Goal: Task Accomplishment & Management: Manage account settings

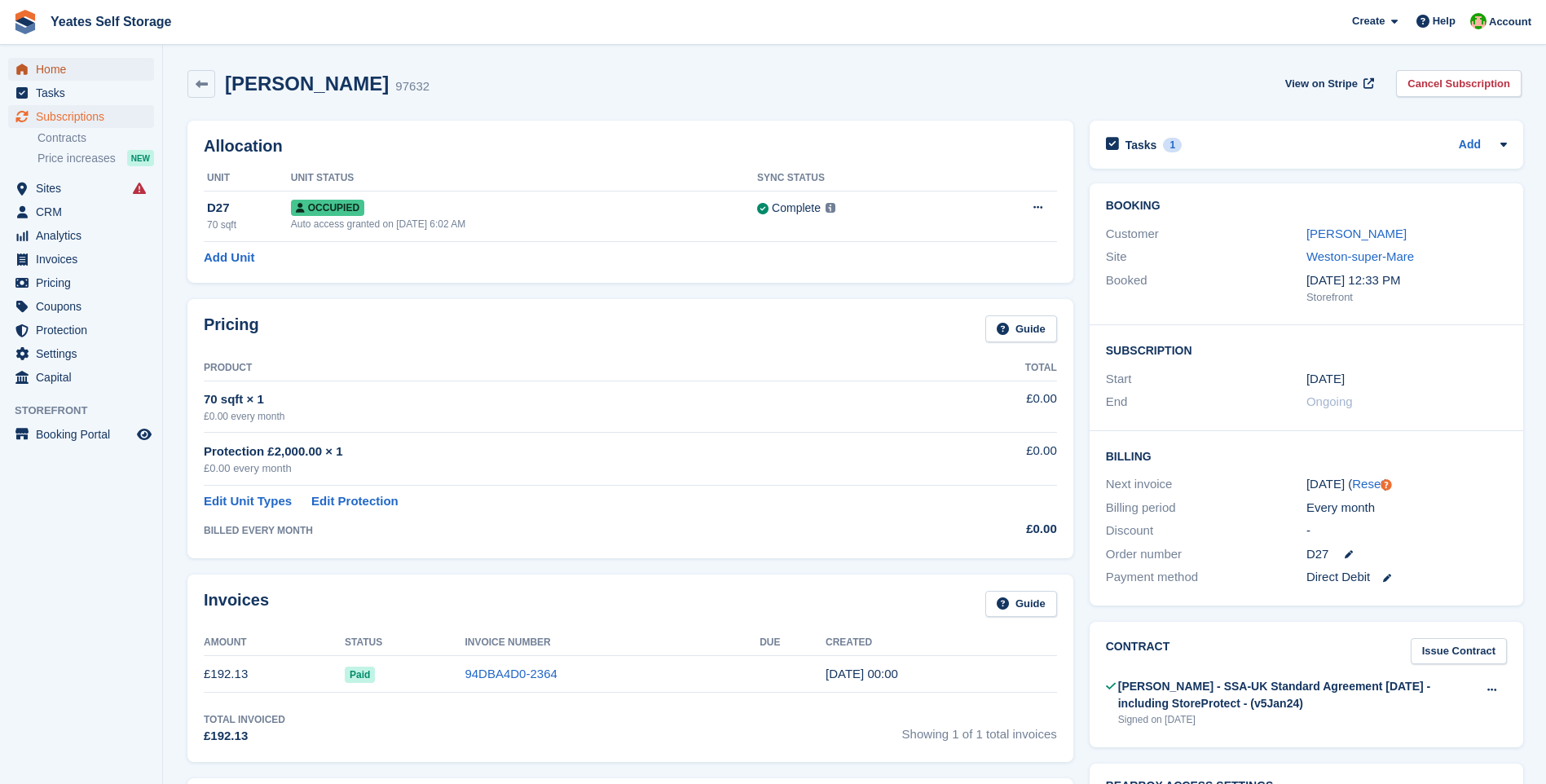
click at [52, 68] on span "Home" at bounding box center [84, 69] width 97 height 23
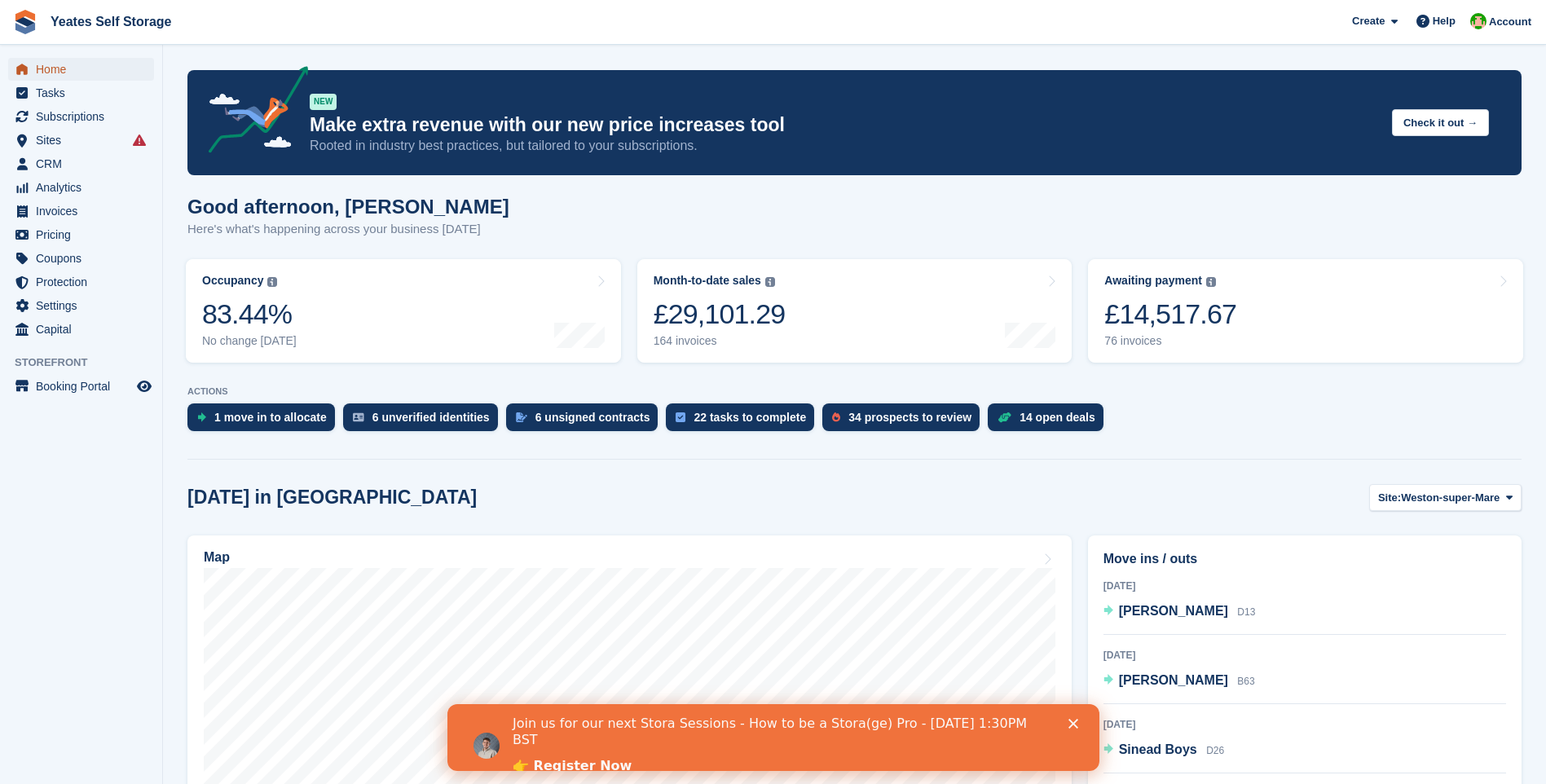
click at [53, 71] on span "Home" at bounding box center [84, 69] width 97 height 23
click at [45, 167] on span "CRM" at bounding box center [84, 163] width 97 height 23
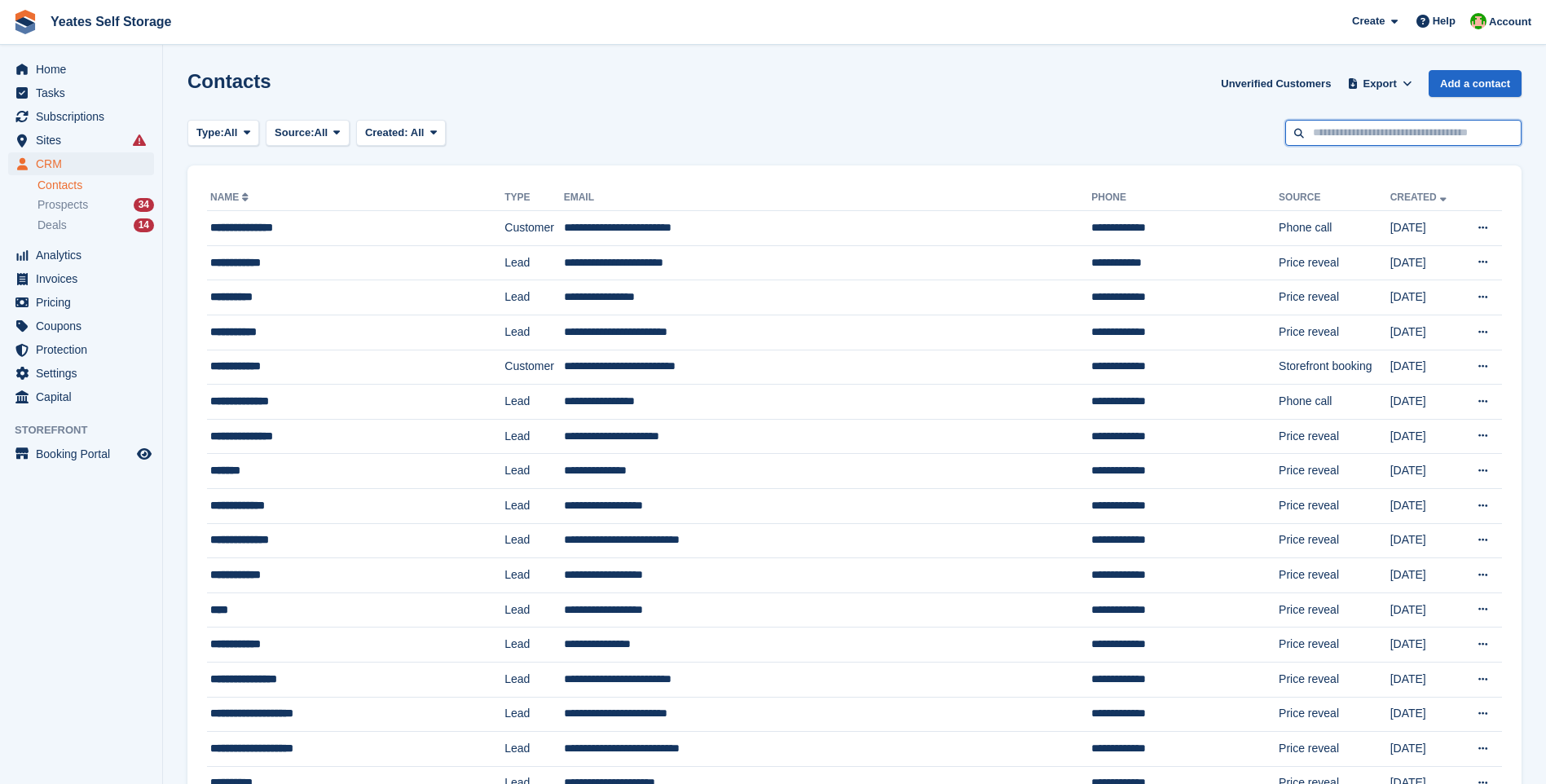
click at [1350, 132] on input "text" at bounding box center [1402, 133] width 236 height 27
type input "****"
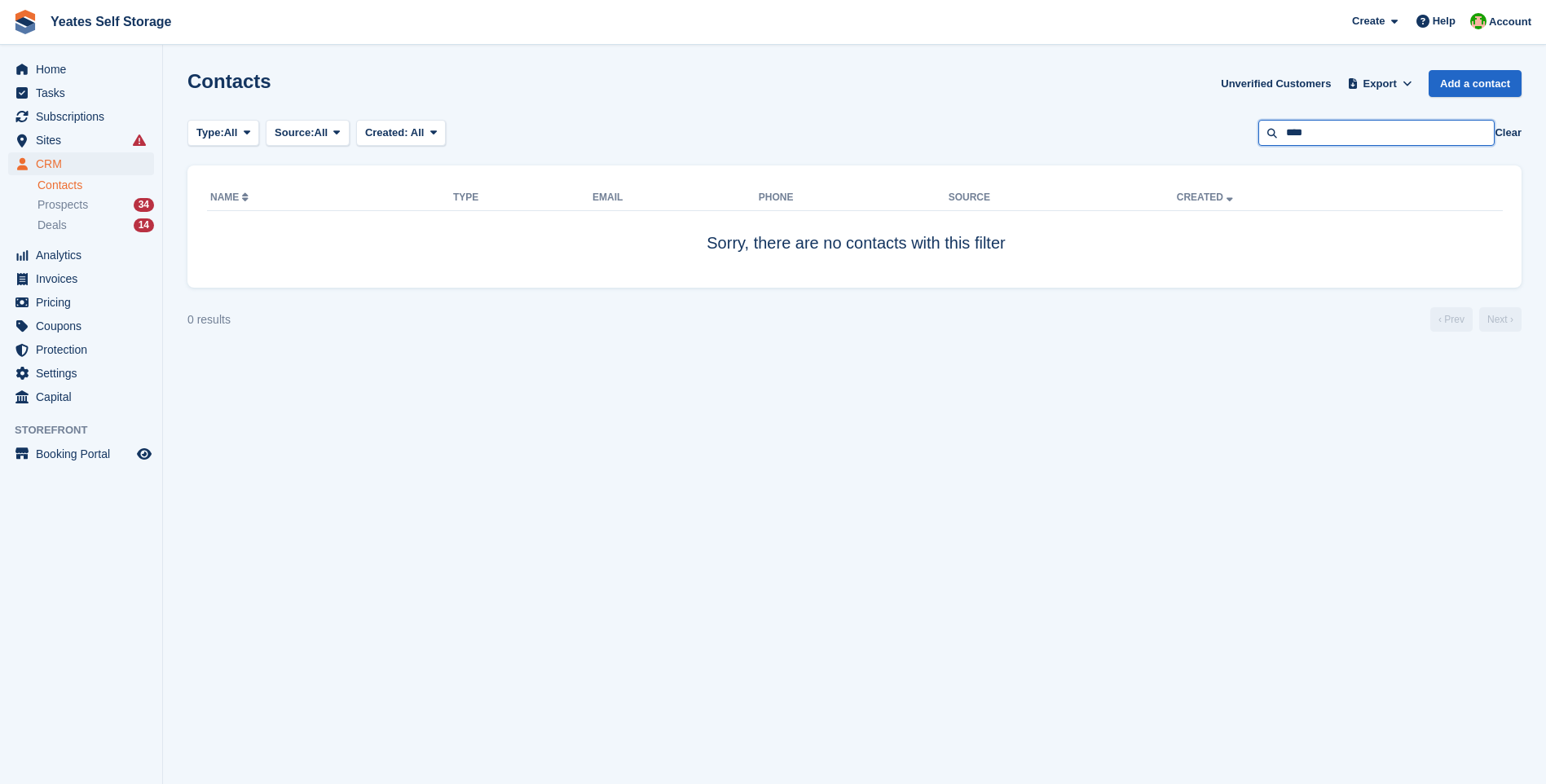
click at [1372, 133] on input "****" at bounding box center [1375, 133] width 236 height 27
type input "*"
click at [45, 142] on span "Sites" at bounding box center [84, 140] width 97 height 23
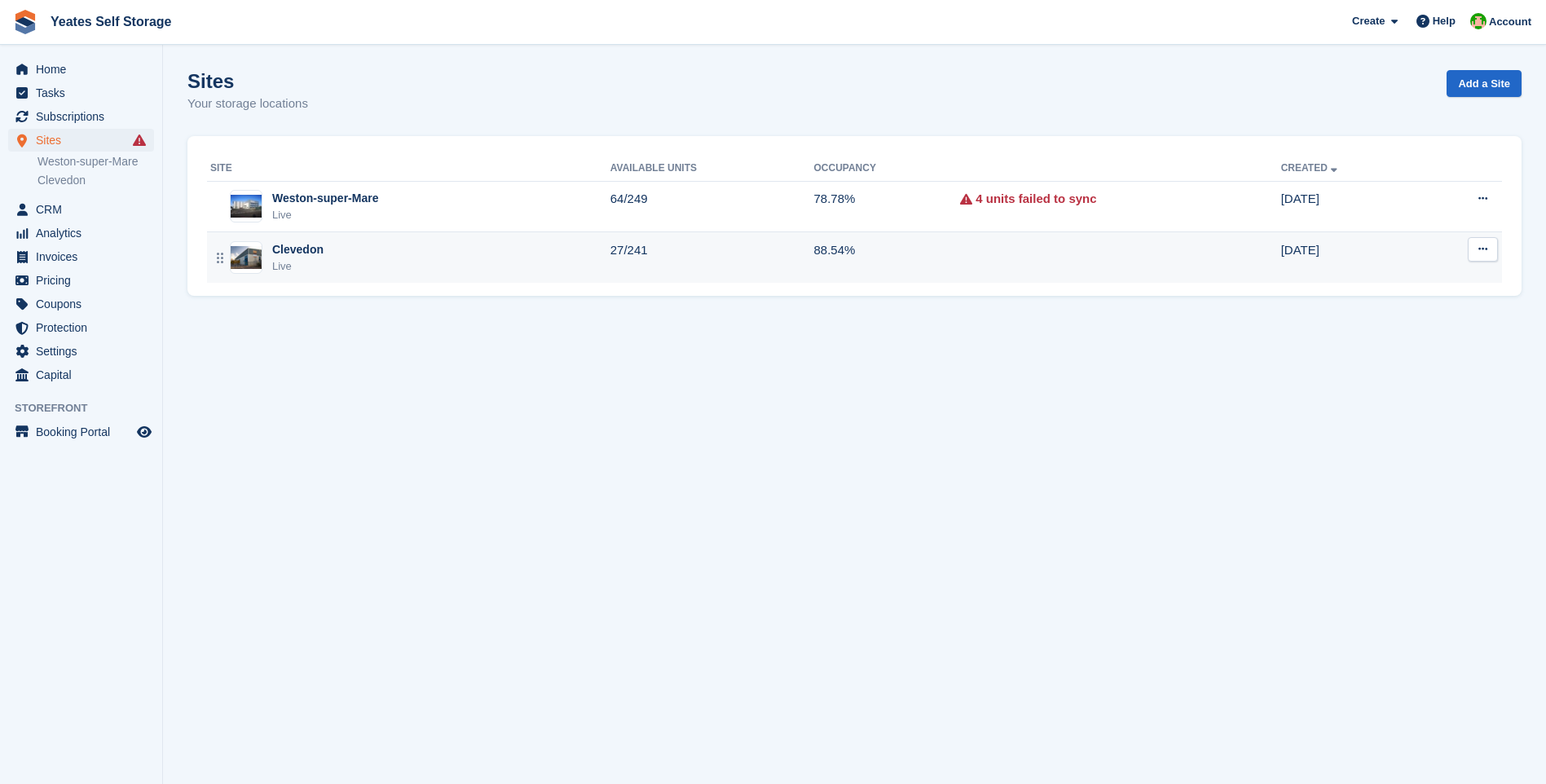
click at [316, 259] on div "Live" at bounding box center [298, 267] width 51 height 17
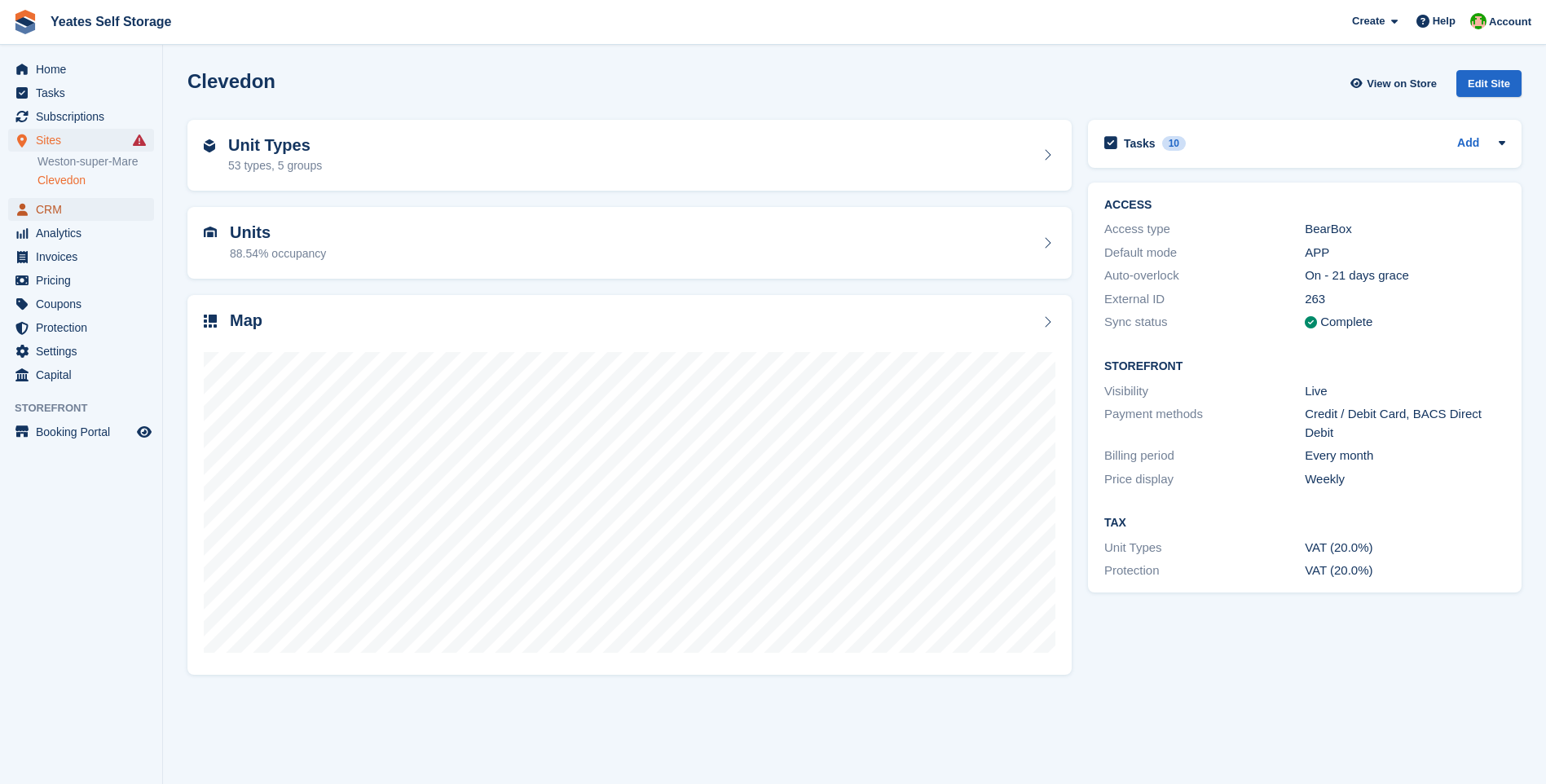
click at [52, 212] on span "CRM" at bounding box center [84, 209] width 97 height 23
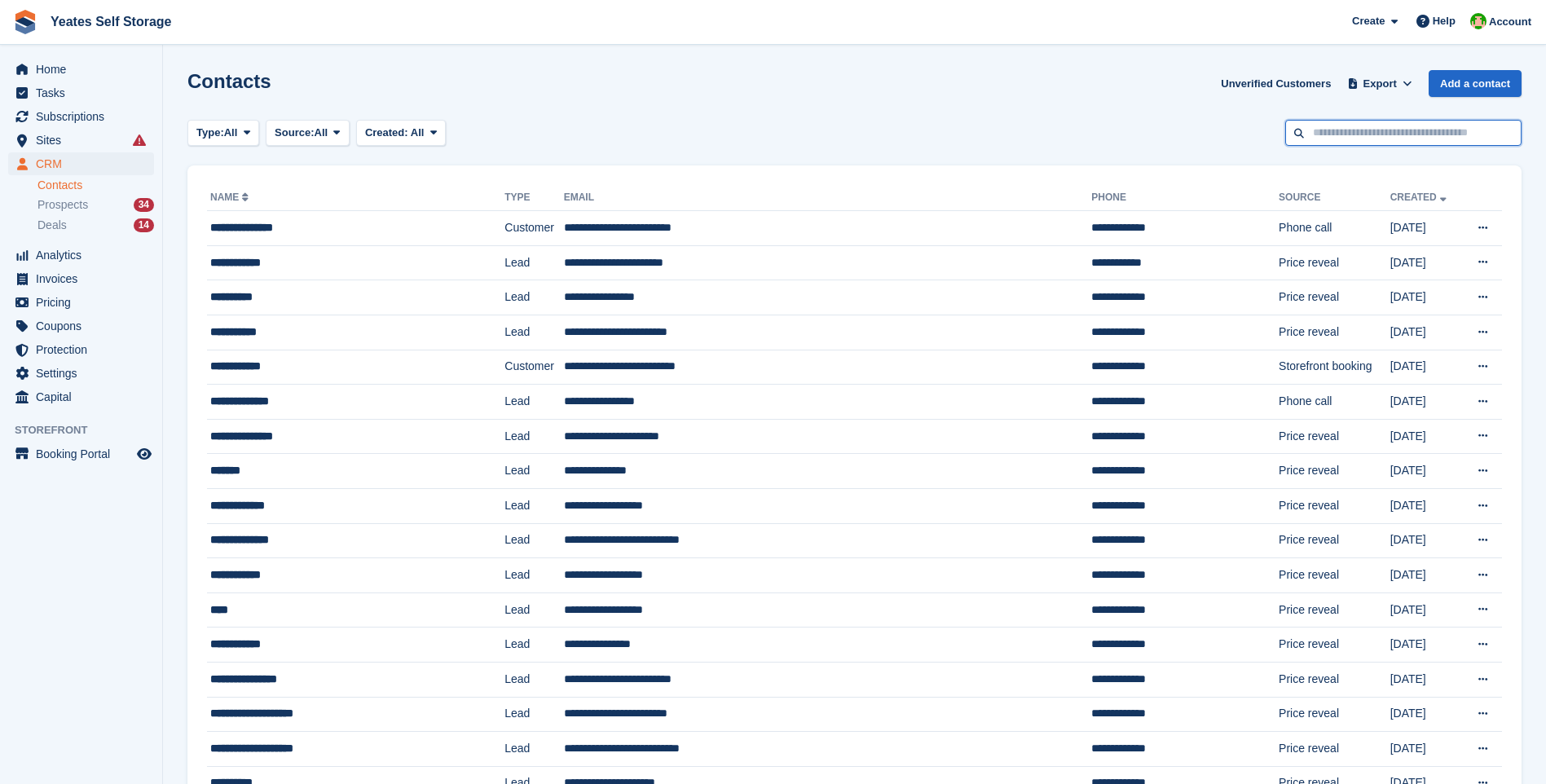
click at [1364, 137] on input "text" at bounding box center [1402, 133] width 236 height 27
type input "**********"
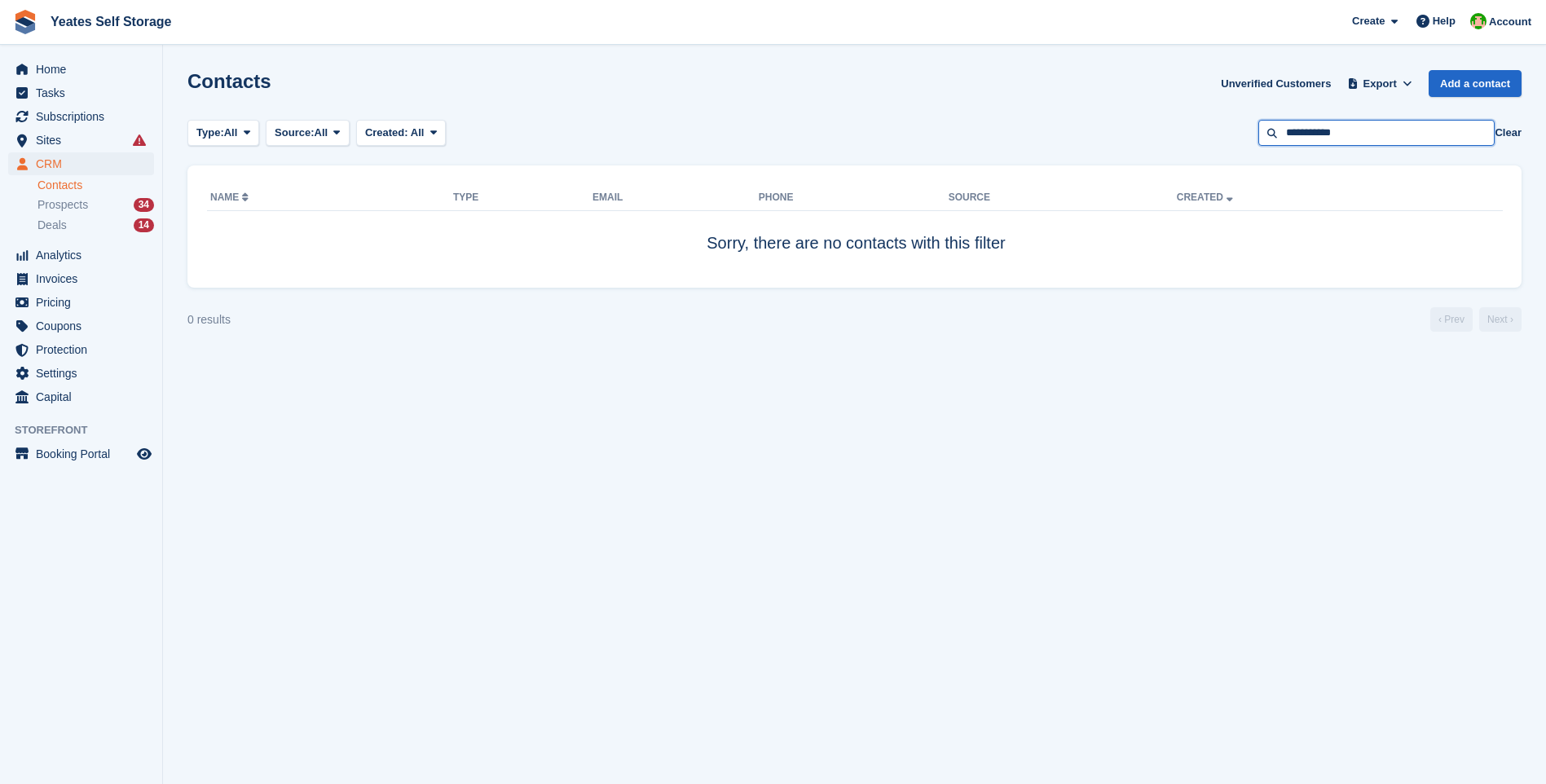
drag, startPoint x: 1378, startPoint y: 132, endPoint x: 1246, endPoint y: 129, distance: 132.0
click at [1246, 129] on div "Type: All All Lead Customer Source: All All Storefront Backoffice Pre-Opening i…" at bounding box center [854, 133] width 1334 height 27
click at [57, 65] on span "Home" at bounding box center [84, 69] width 97 height 23
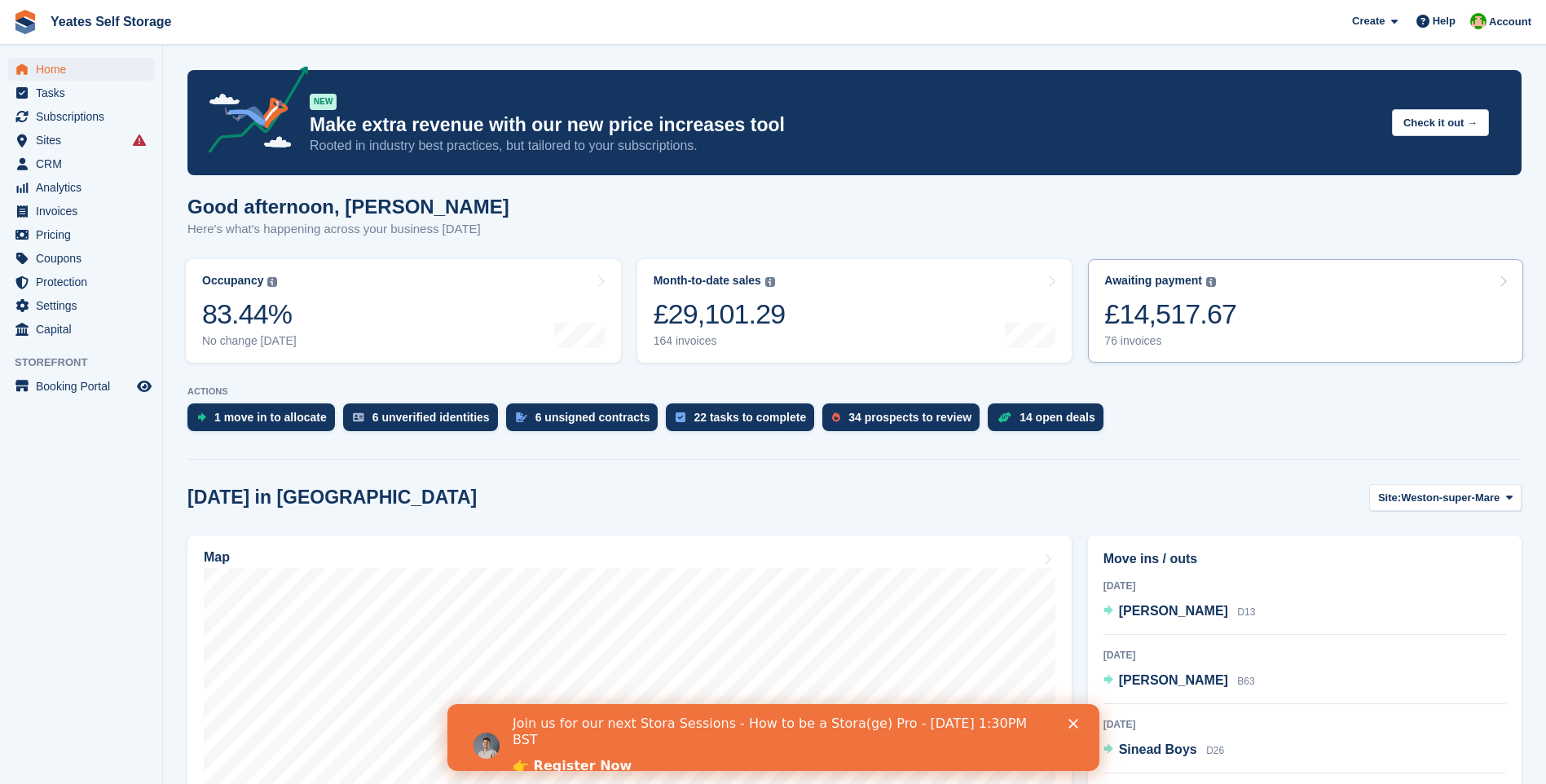
click at [1183, 331] on div "£14,517.67" at bounding box center [1170, 314] width 132 height 33
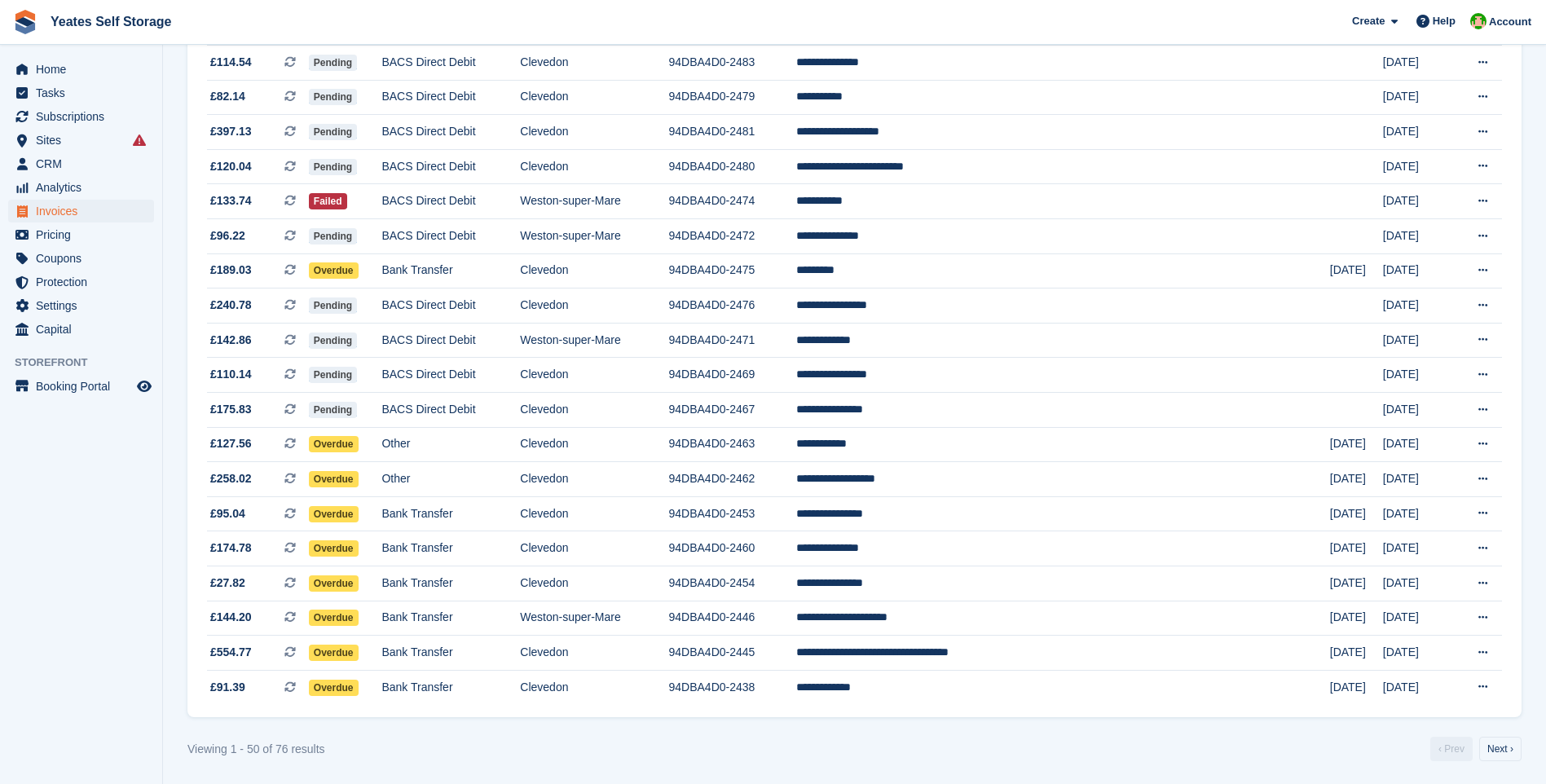
scroll to position [1305, 0]
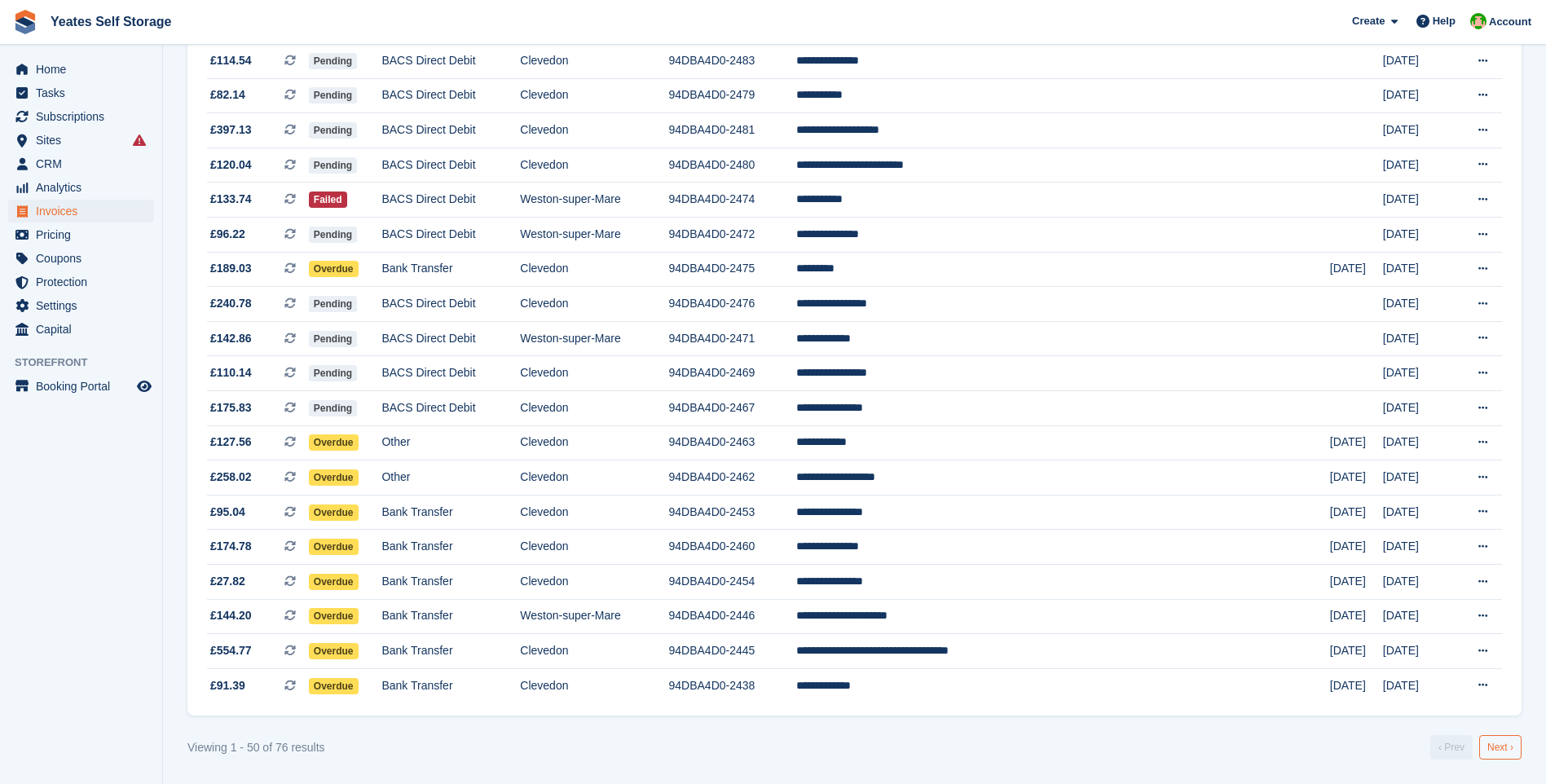
click at [1502, 746] on link "Next ›" at bounding box center [1501, 747] width 43 height 24
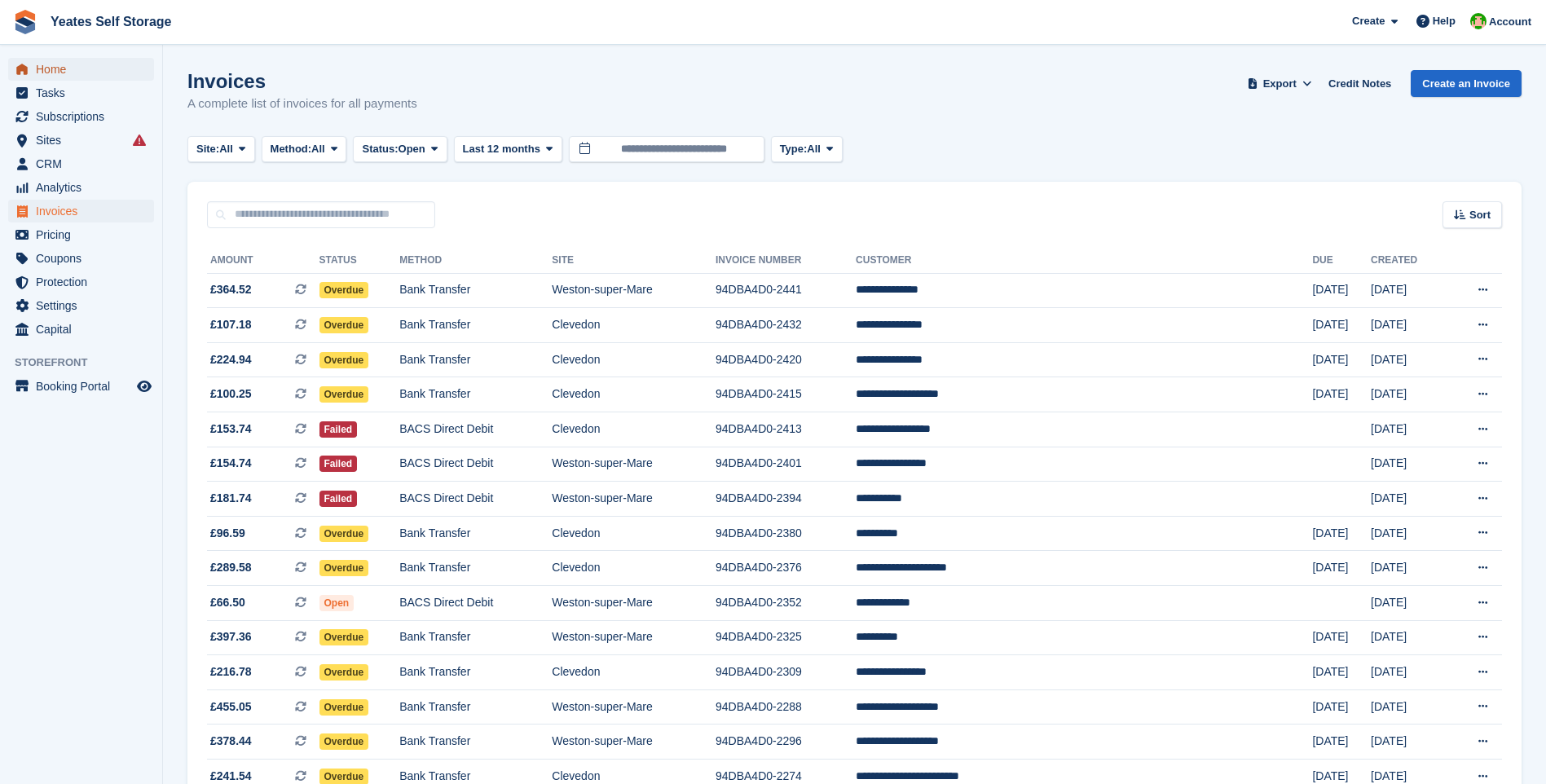
click at [50, 70] on span "Home" at bounding box center [84, 69] width 97 height 23
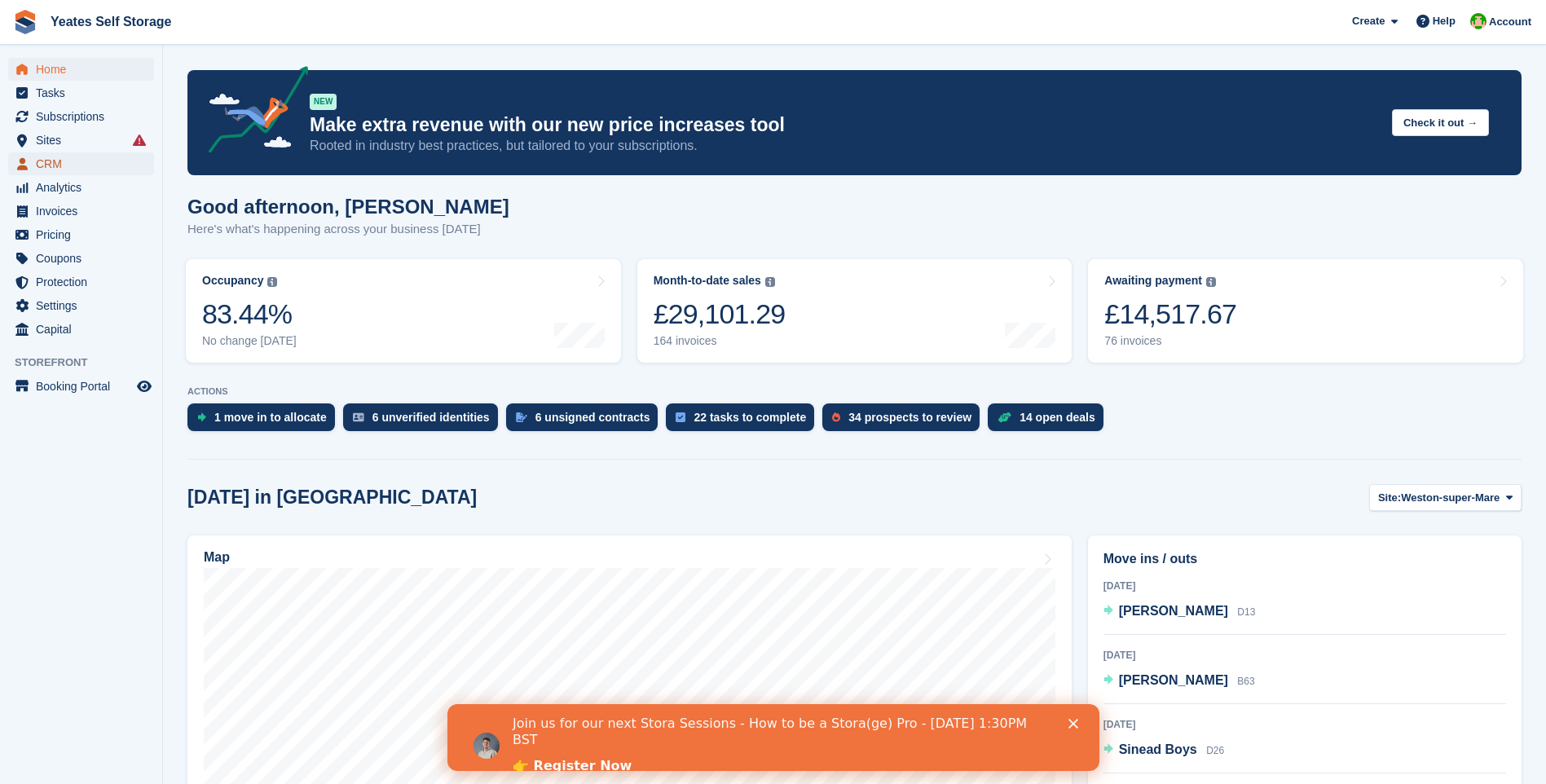
click at [50, 162] on span "CRM" at bounding box center [84, 163] width 97 height 23
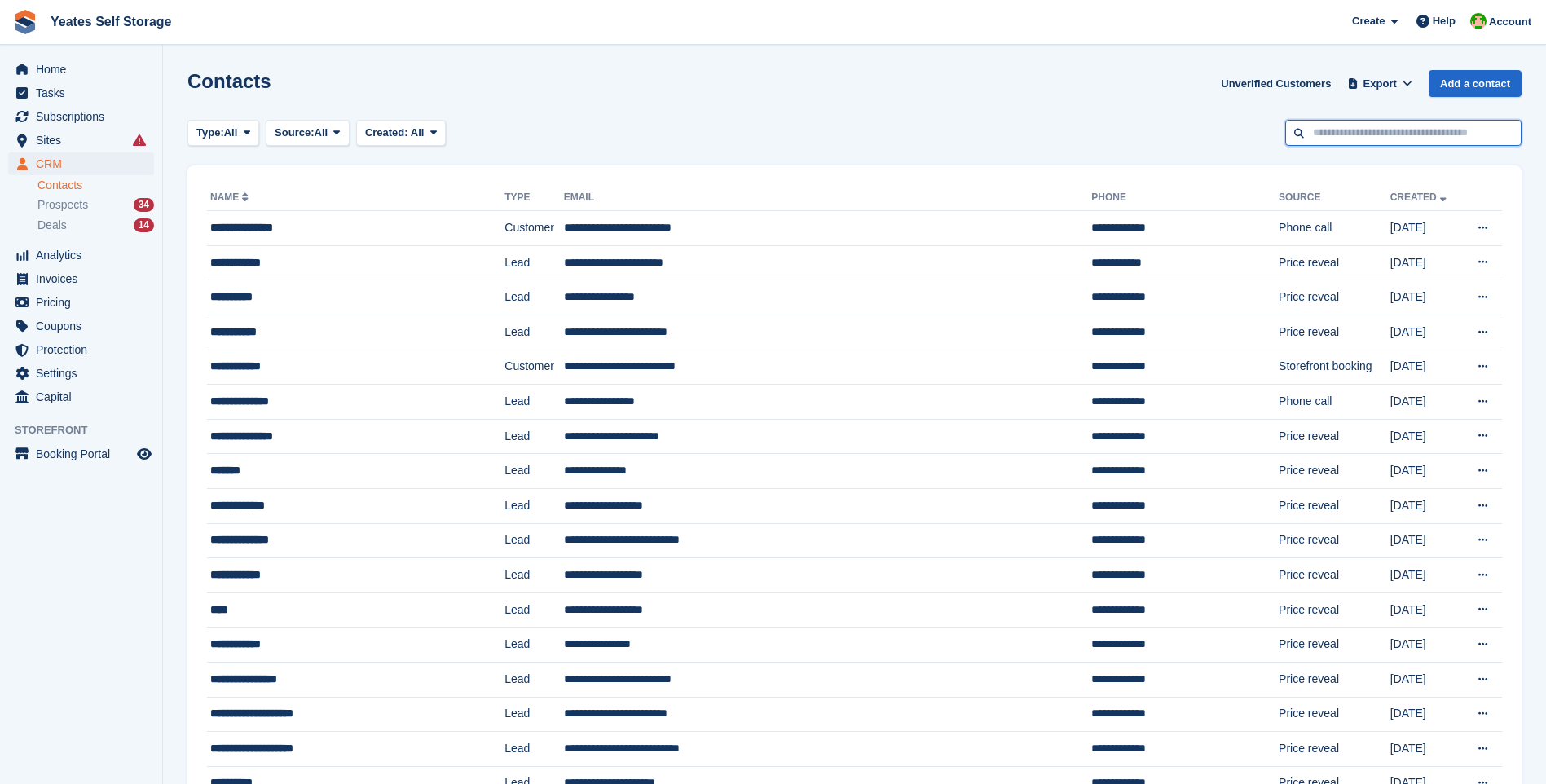
click at [1382, 129] on input "text" at bounding box center [1402, 133] width 236 height 27
type input "******"
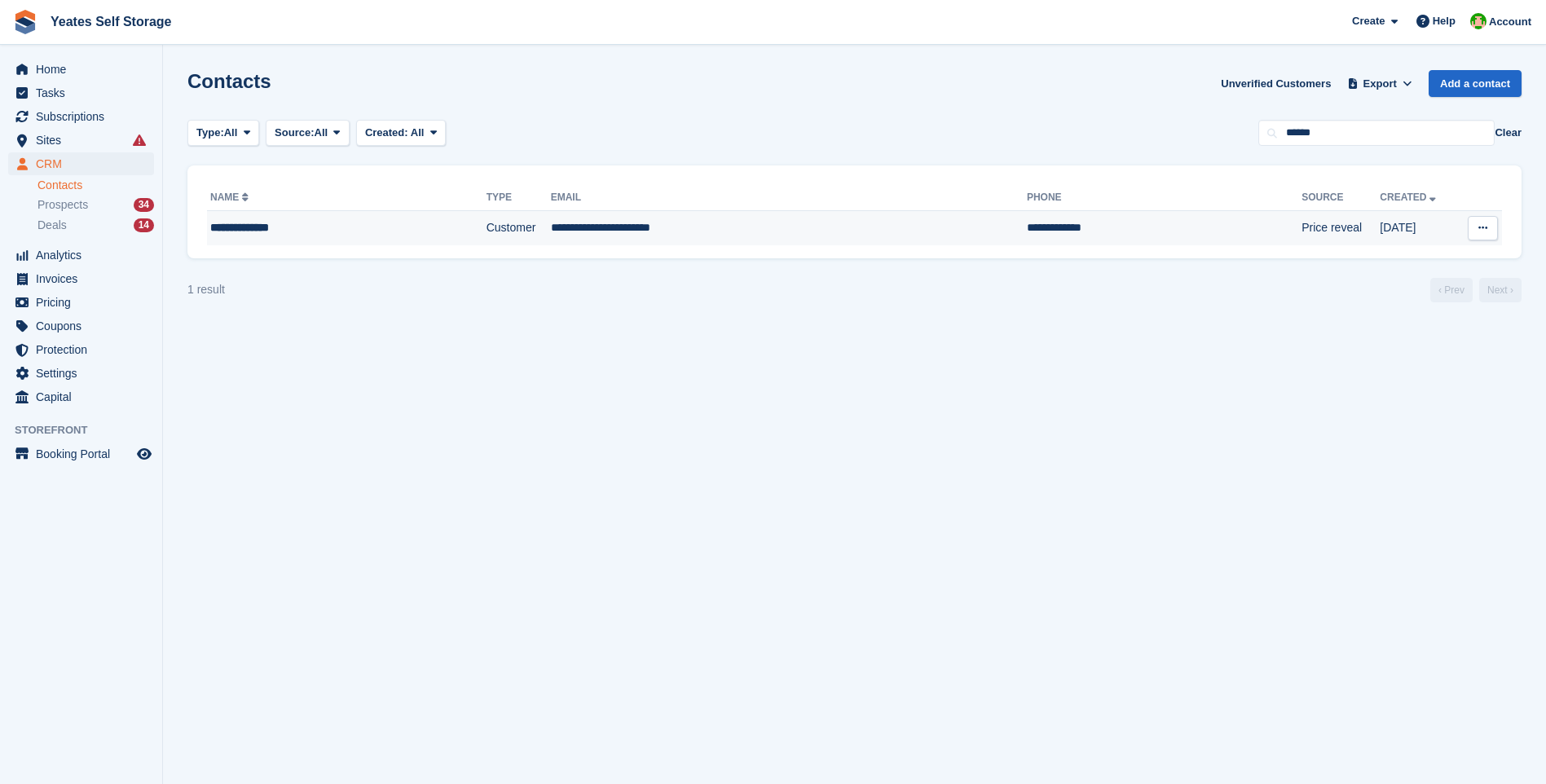
click at [637, 230] on td "**********" at bounding box center [788, 228] width 475 height 34
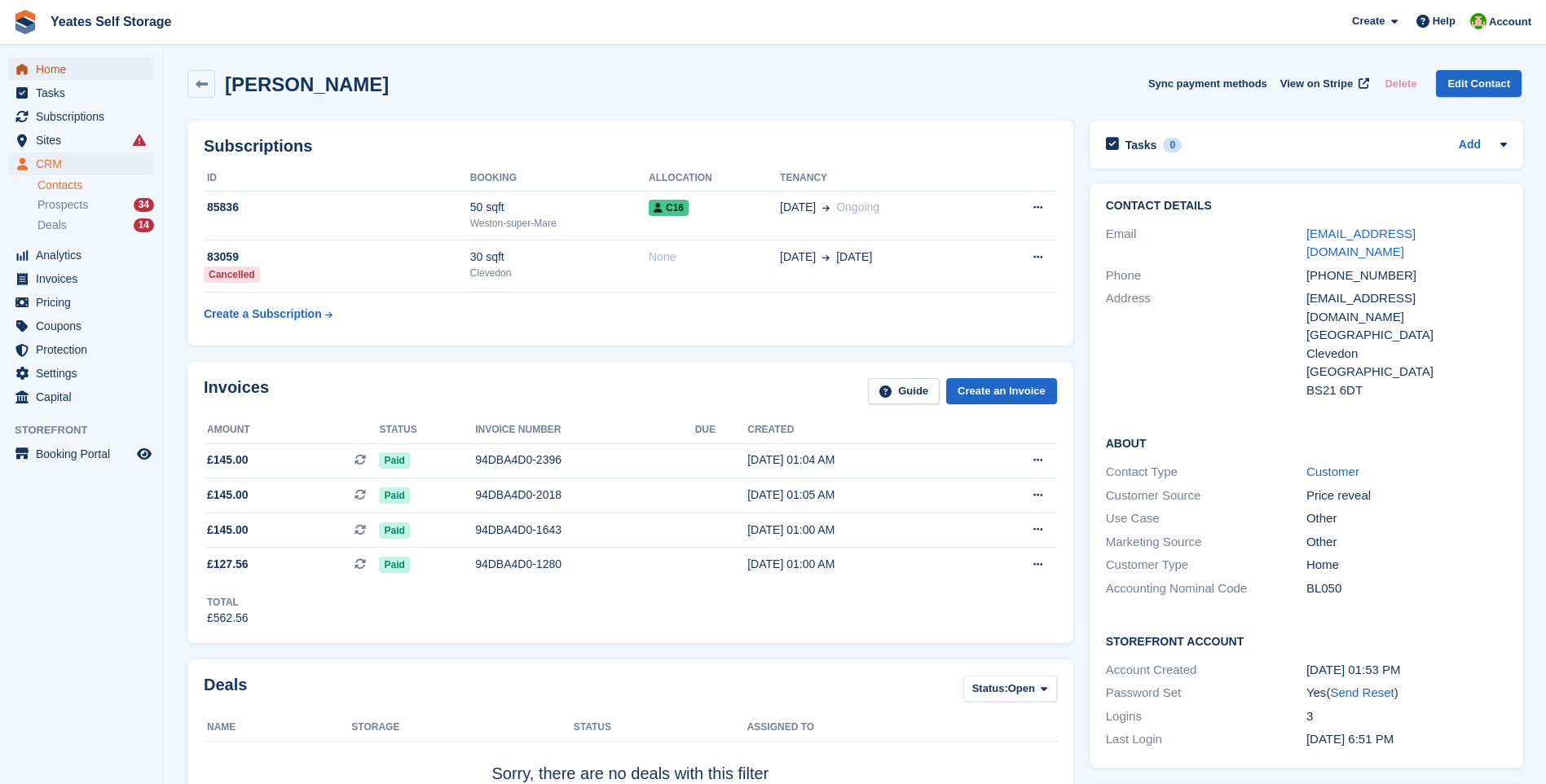
click at [48, 67] on span "Home" at bounding box center [84, 69] width 97 height 23
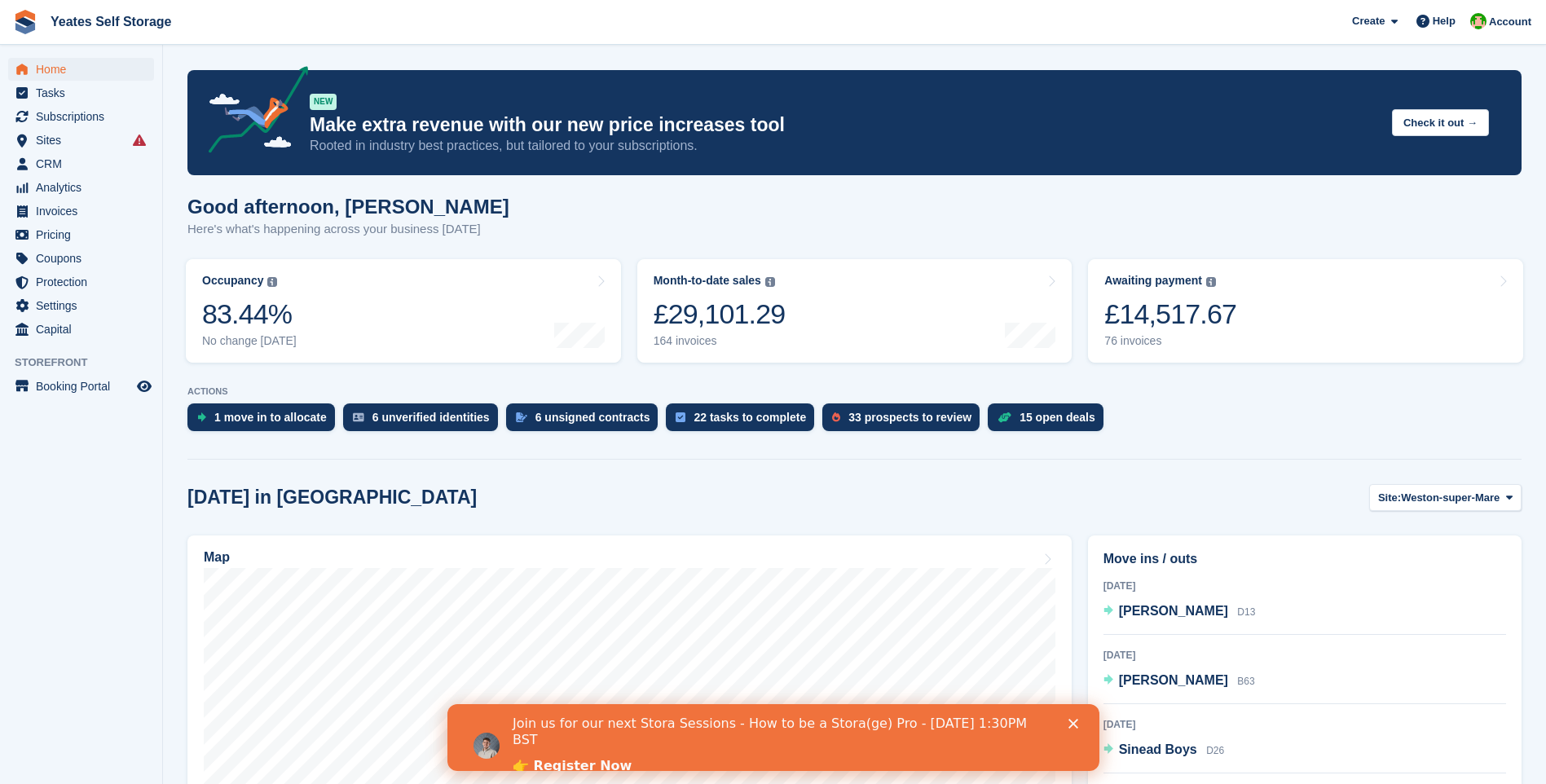
click at [1069, 723] on icon "Close" at bounding box center [1072, 723] width 10 height 10
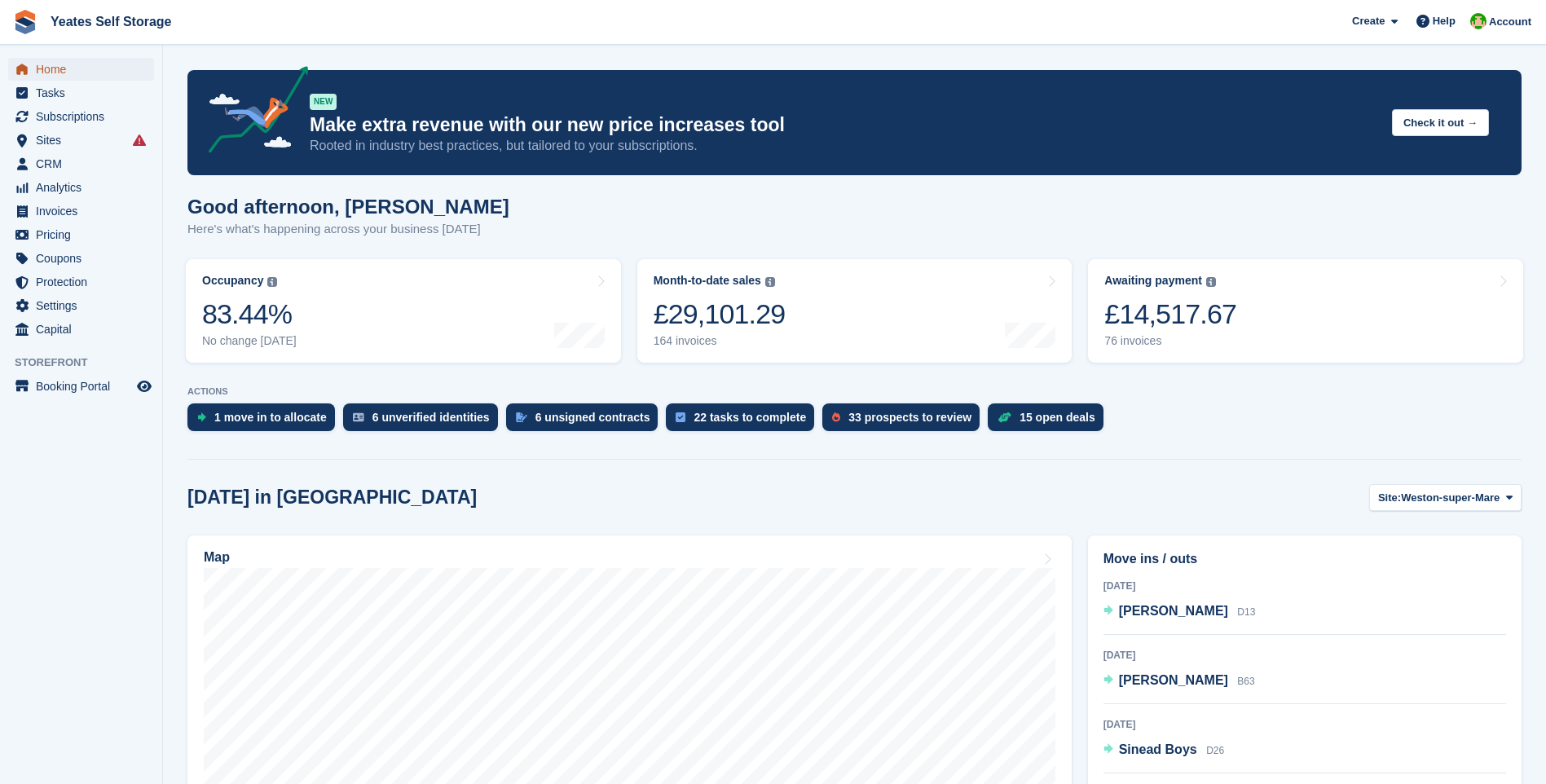
click at [57, 65] on span "Home" at bounding box center [84, 69] width 97 height 23
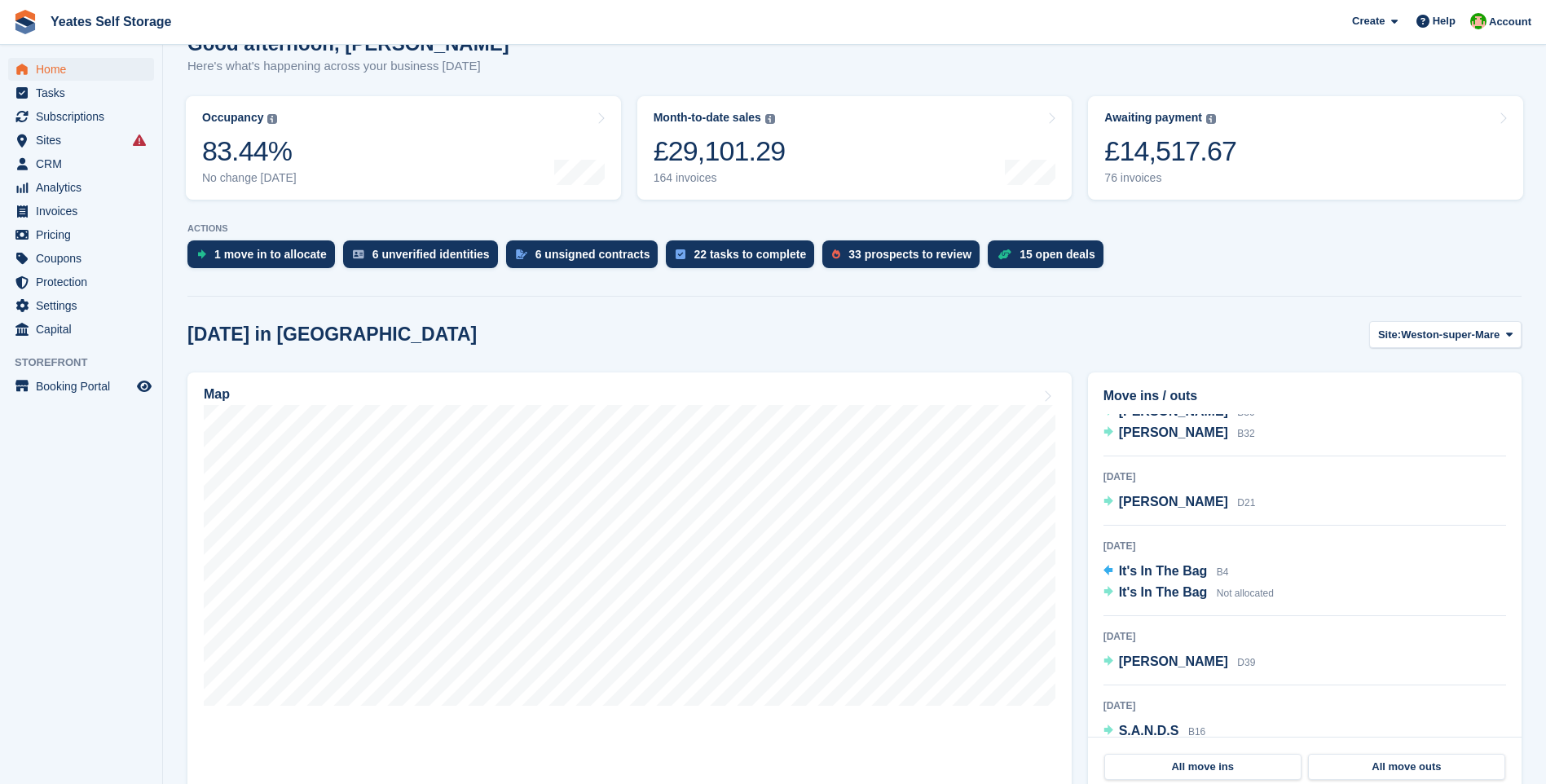
scroll to position [261, 0]
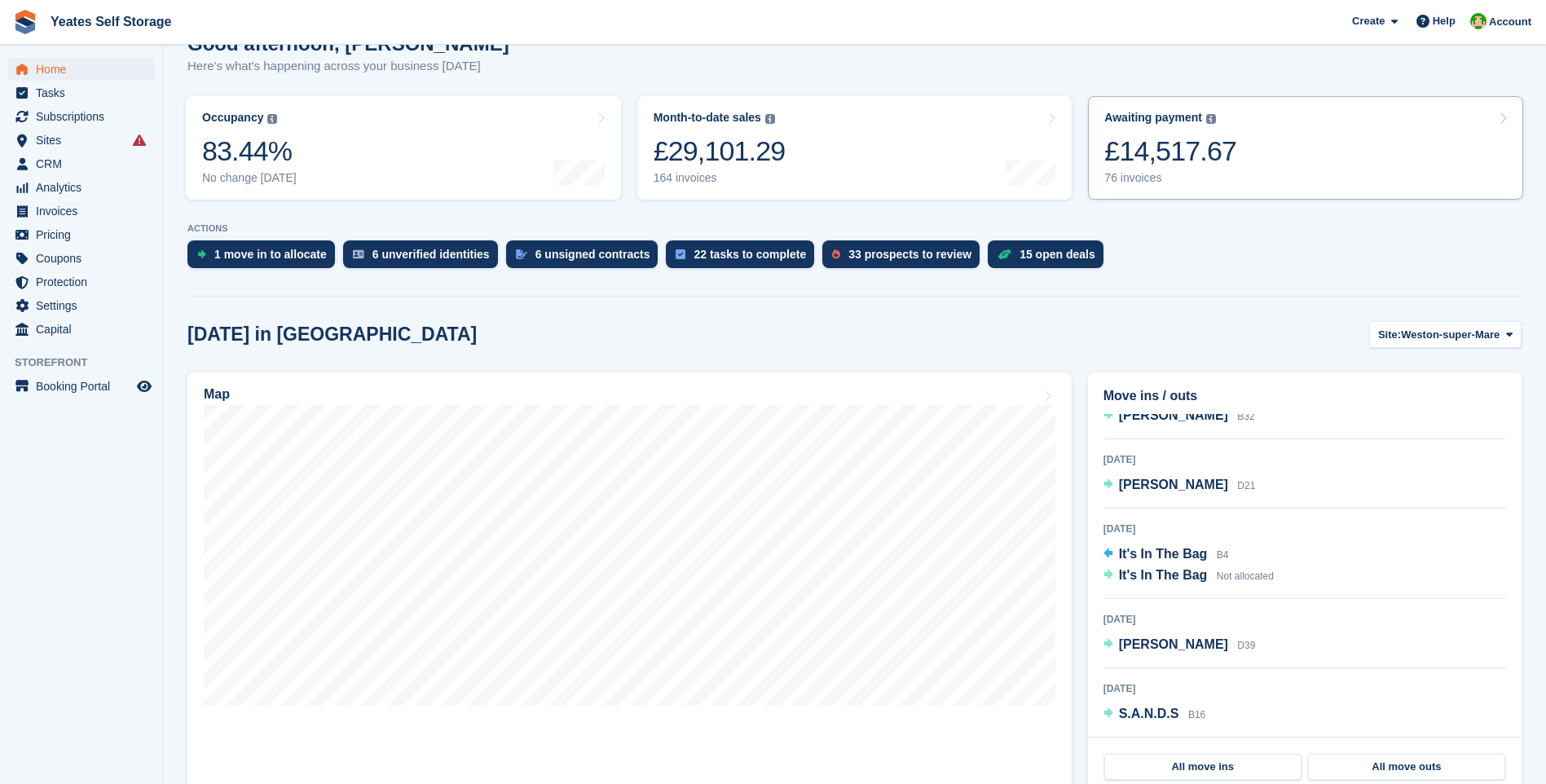
click at [1153, 164] on div "£14,517.67" at bounding box center [1170, 151] width 132 height 33
